Goal: Navigation & Orientation: Understand site structure

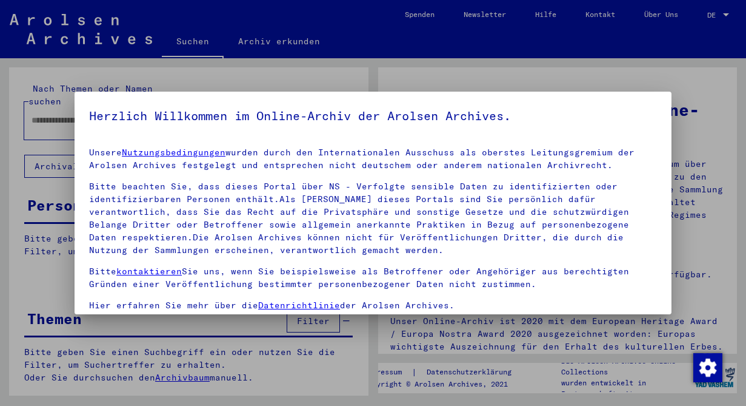
click at [688, 75] on div at bounding box center [373, 203] width 746 height 406
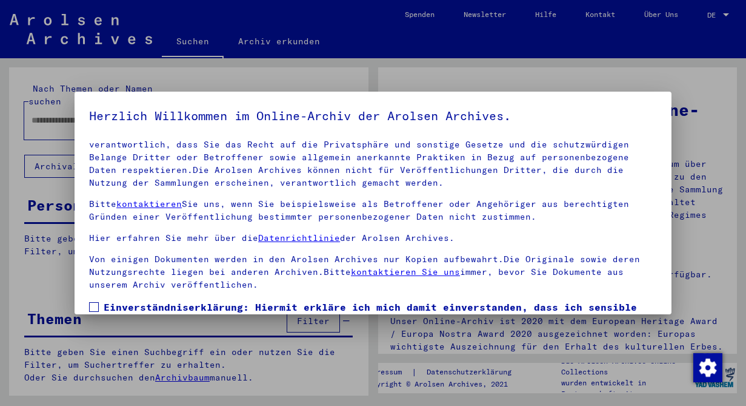
click at [101, 296] on mat-dialog-content "Unsere Nutzungsbedingungen wurden durch den Internationalen Ausschuss als obers…" at bounding box center [373, 270] width 597 height 264
click at [92, 307] on span at bounding box center [94, 307] width 10 height 10
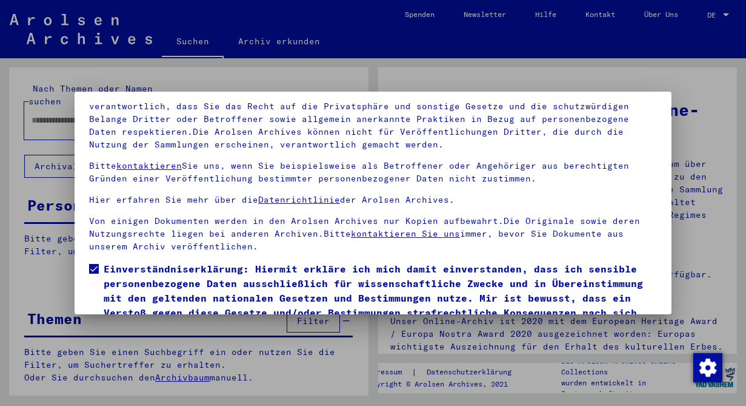
scroll to position [101, 0]
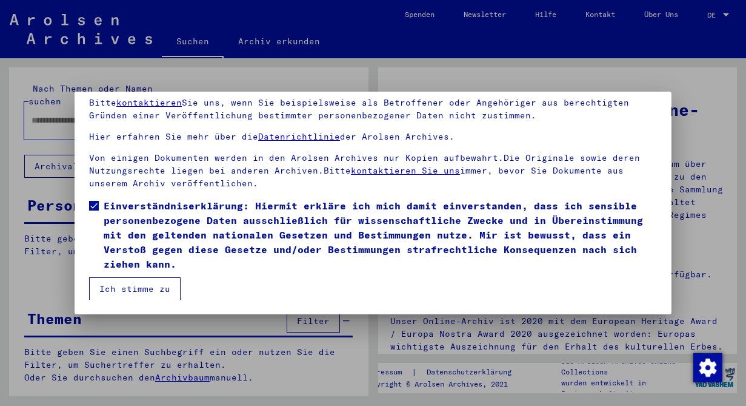
click at [137, 293] on button "Ich stimme zu" at bounding box center [135, 288] width 92 height 23
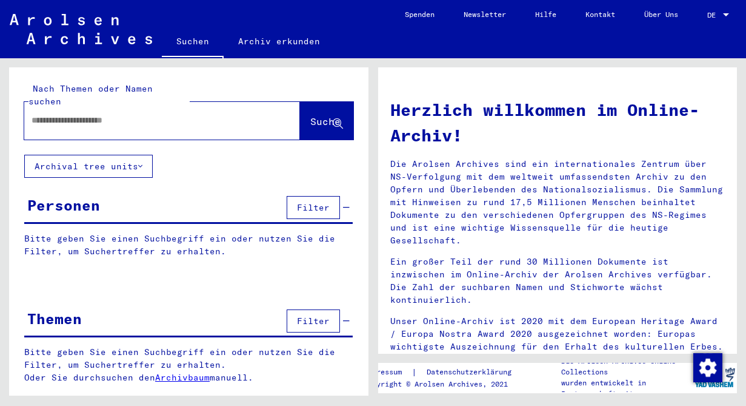
click at [182, 370] on p "Bitte geben Sie einen Suchbegriff ein oder nutzen Sie die Filter, um Suchertref…" at bounding box center [188, 364] width 329 height 38
click at [182, 372] on link "Archivbaum" at bounding box center [182, 377] width 55 height 11
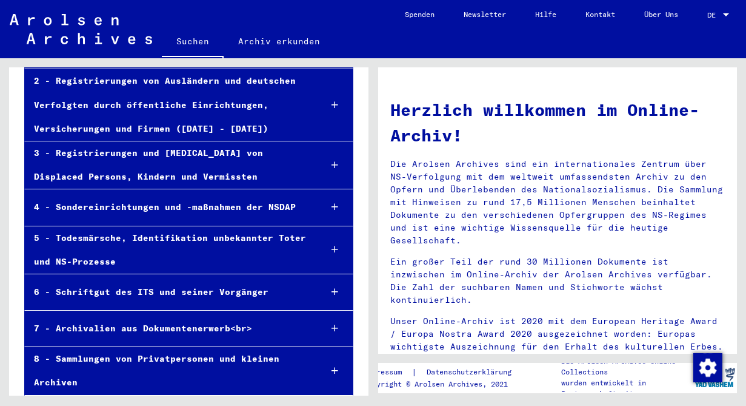
scroll to position [165, 0]
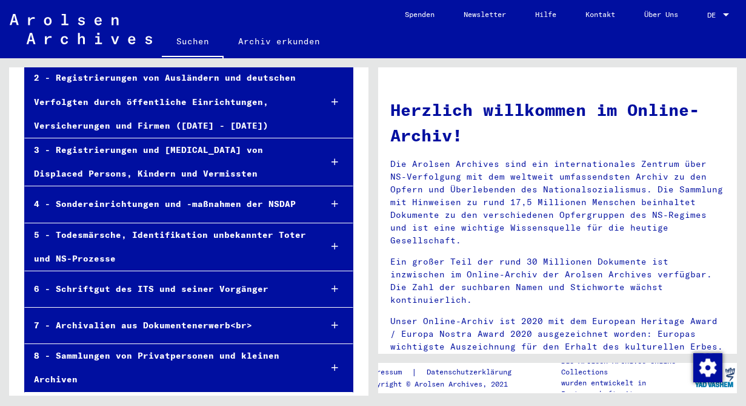
click at [168, 369] on div "8 - Sammlungen von Privatpersonen und kleinen Archiven" at bounding box center [168, 367] width 286 height 47
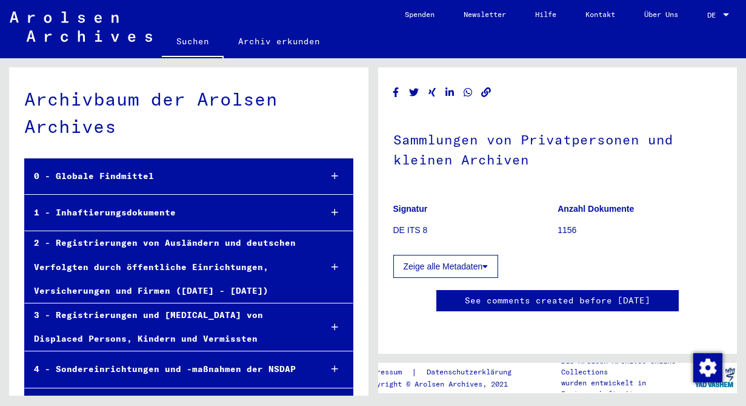
click at [59, 167] on div "0 - Globale Findmittel" at bounding box center [168, 176] width 287 height 24
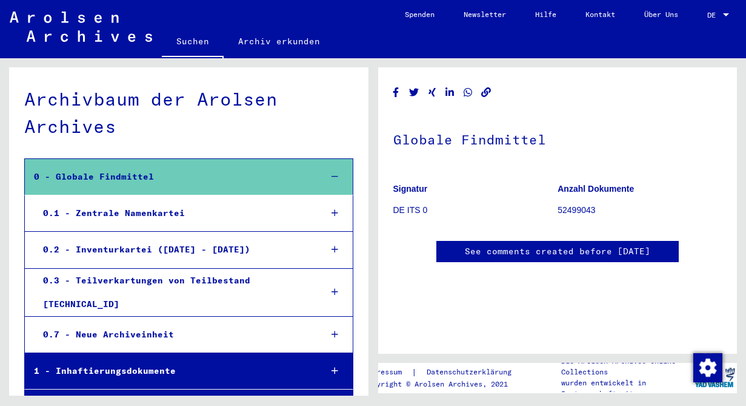
scroll to position [558, 0]
click at [239, 222] on div "0.1 - Zentrale Namenkartei" at bounding box center [173, 213] width 278 height 24
